Goal: Find specific page/section: Find specific page/section

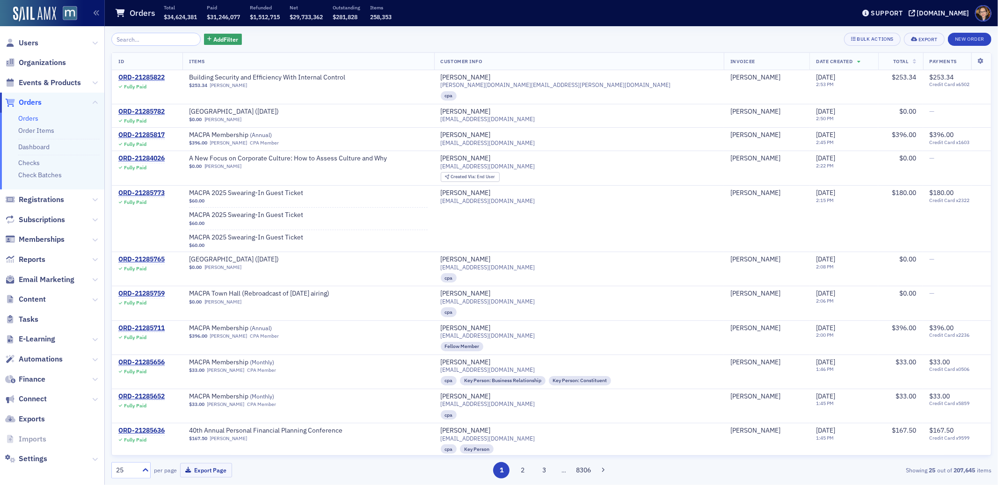
click at [144, 41] on input "search" at bounding box center [155, 39] width 89 height 13
click at [28, 200] on span "Registrations" at bounding box center [41, 200] width 45 height 10
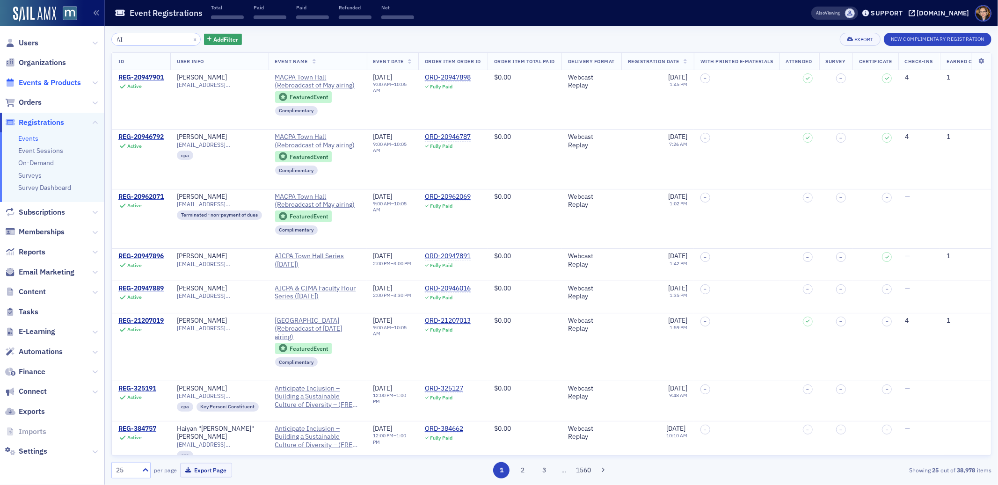
type input "AI"
click at [37, 82] on span "Events & Products" at bounding box center [50, 83] width 62 height 10
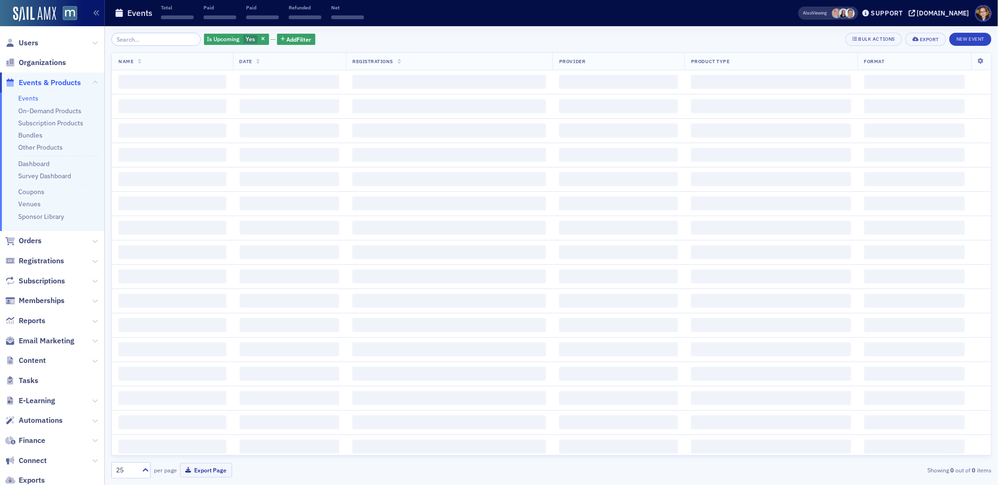
click at [161, 39] on input "search" at bounding box center [155, 39] width 89 height 13
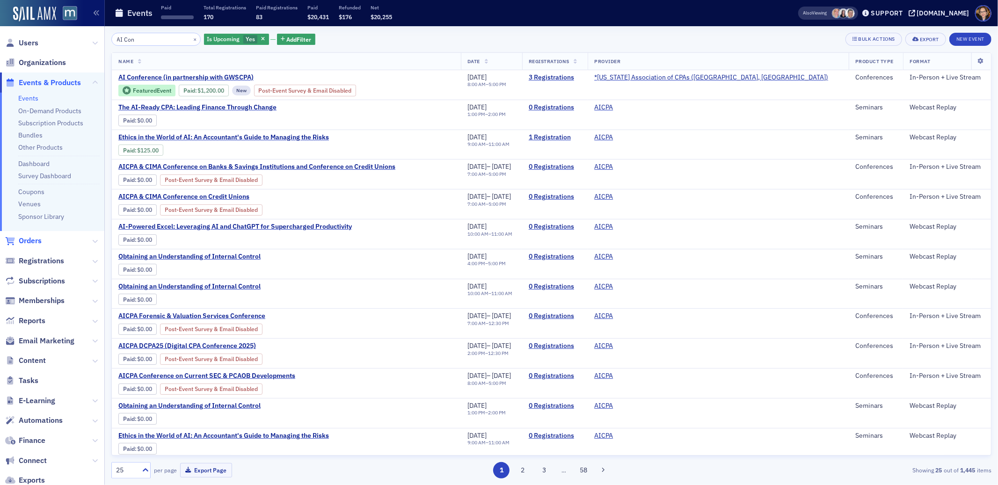
type input "AI Con"
click at [26, 238] on span "Orders" at bounding box center [30, 241] width 23 height 10
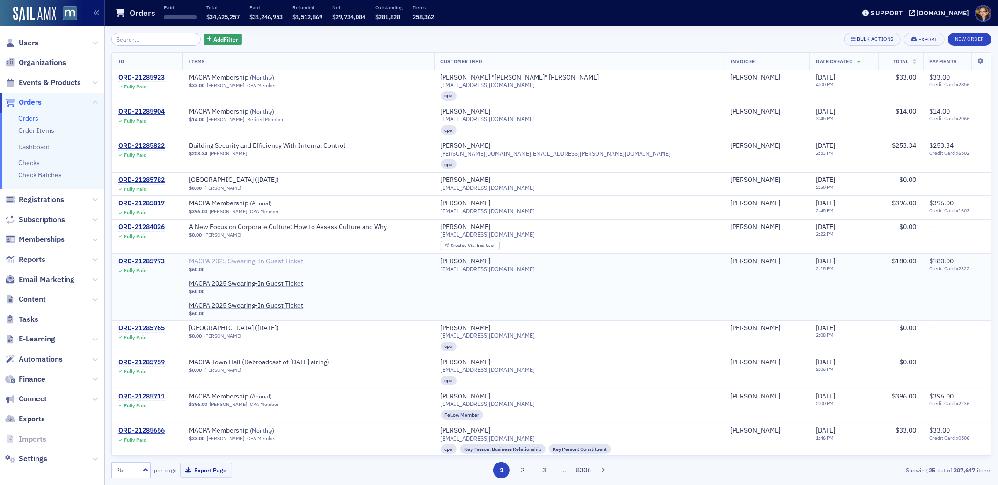
click at [229, 261] on span "MACPA 2025 Swearing-In Guest Ticket" at bounding box center [248, 261] width 118 height 8
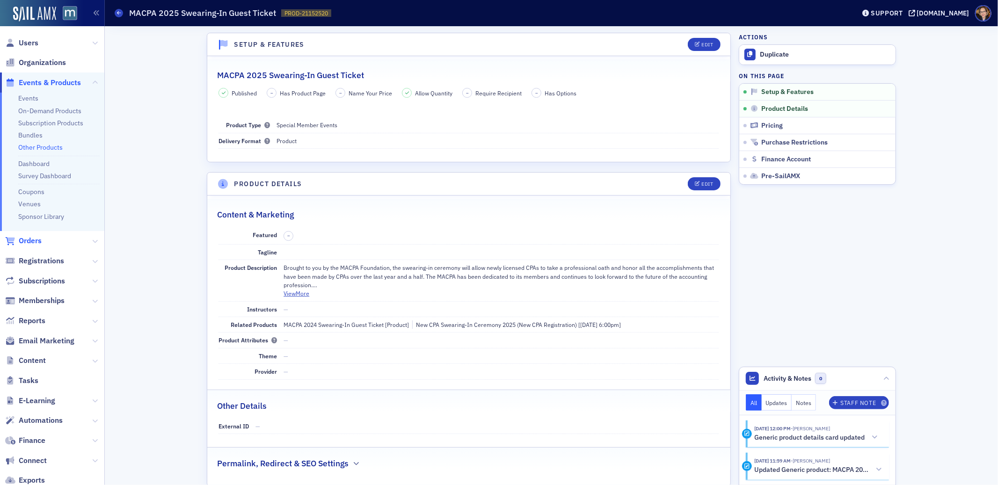
click at [31, 241] on span "Orders" at bounding box center [30, 241] width 23 height 10
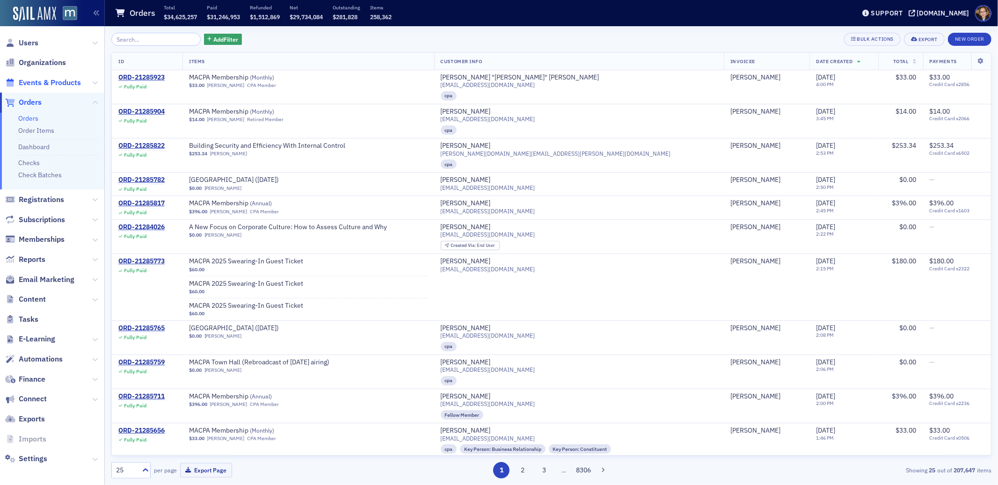
click at [55, 82] on span "Events & Products" at bounding box center [50, 83] width 62 height 10
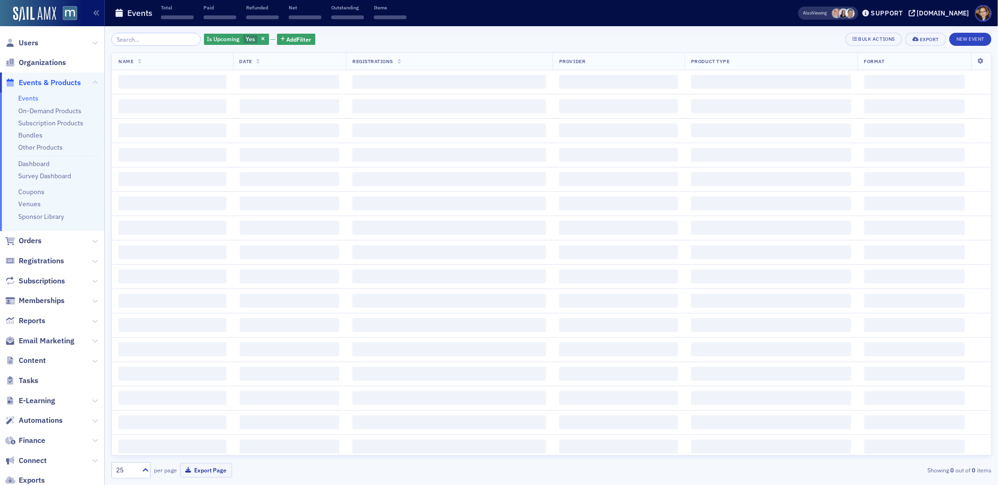
click at [147, 40] on input "search" at bounding box center [155, 39] width 89 height 13
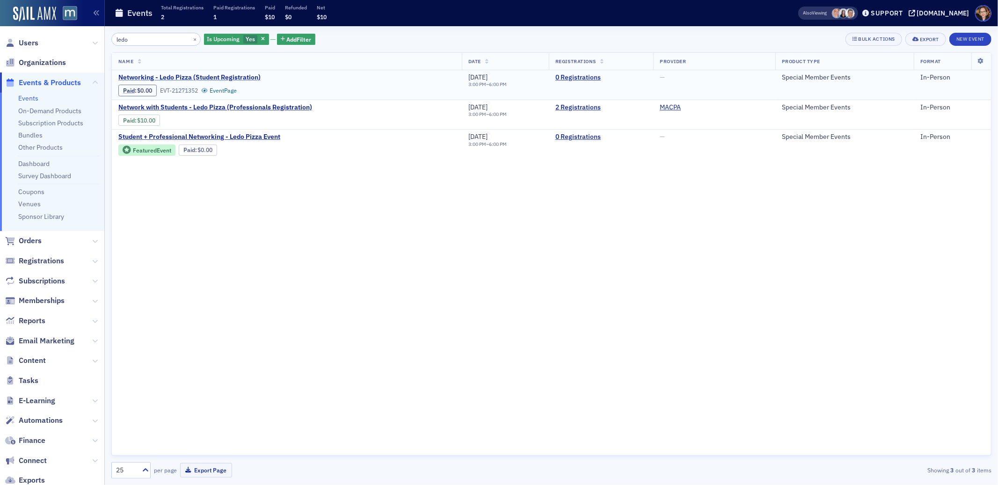
type input "ledo"
click at [198, 75] on span "Networking - Ledo Pizza (Student Registration)" at bounding box center [196, 77] width 157 height 8
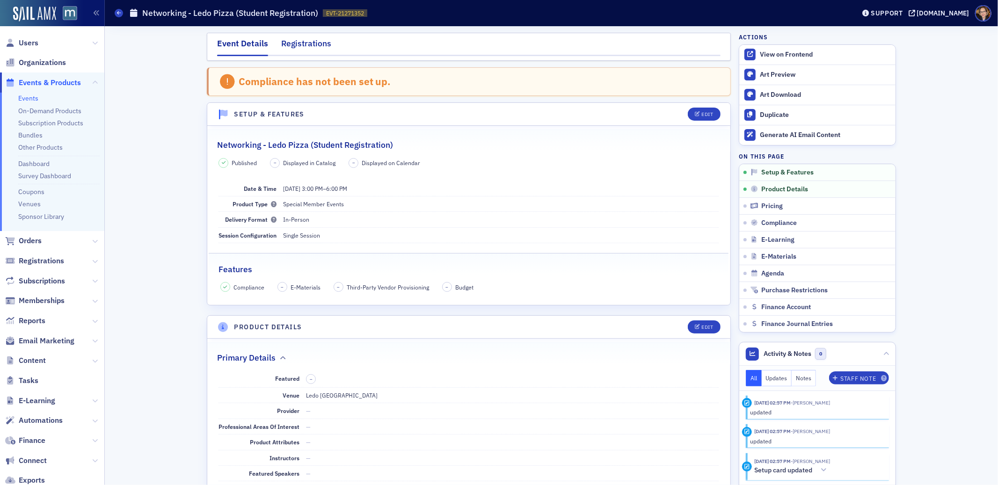
click at [297, 42] on div "Registrations" at bounding box center [306, 45] width 50 height 17
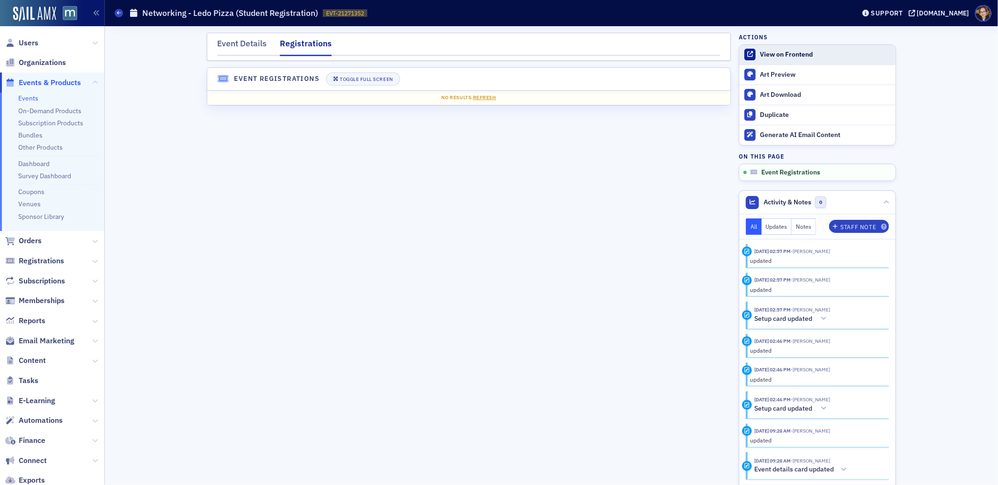
click at [783, 57] on div "View on Frontend" at bounding box center [825, 55] width 131 height 8
